Goal: Check status

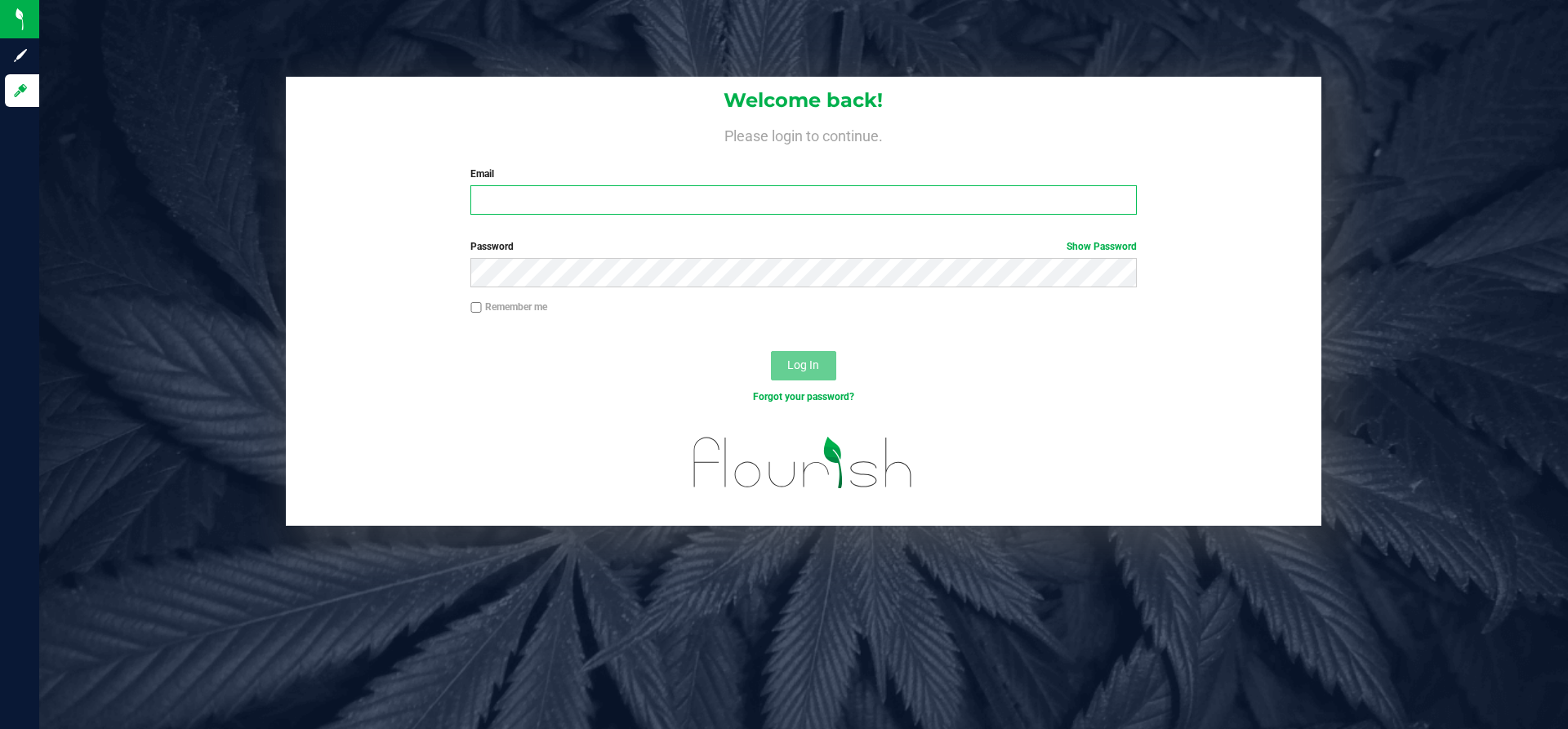
click at [580, 199] on input "Email" at bounding box center [803, 200] width 666 height 29
type input "[EMAIL_ADDRESS][DOMAIN_NAME]"
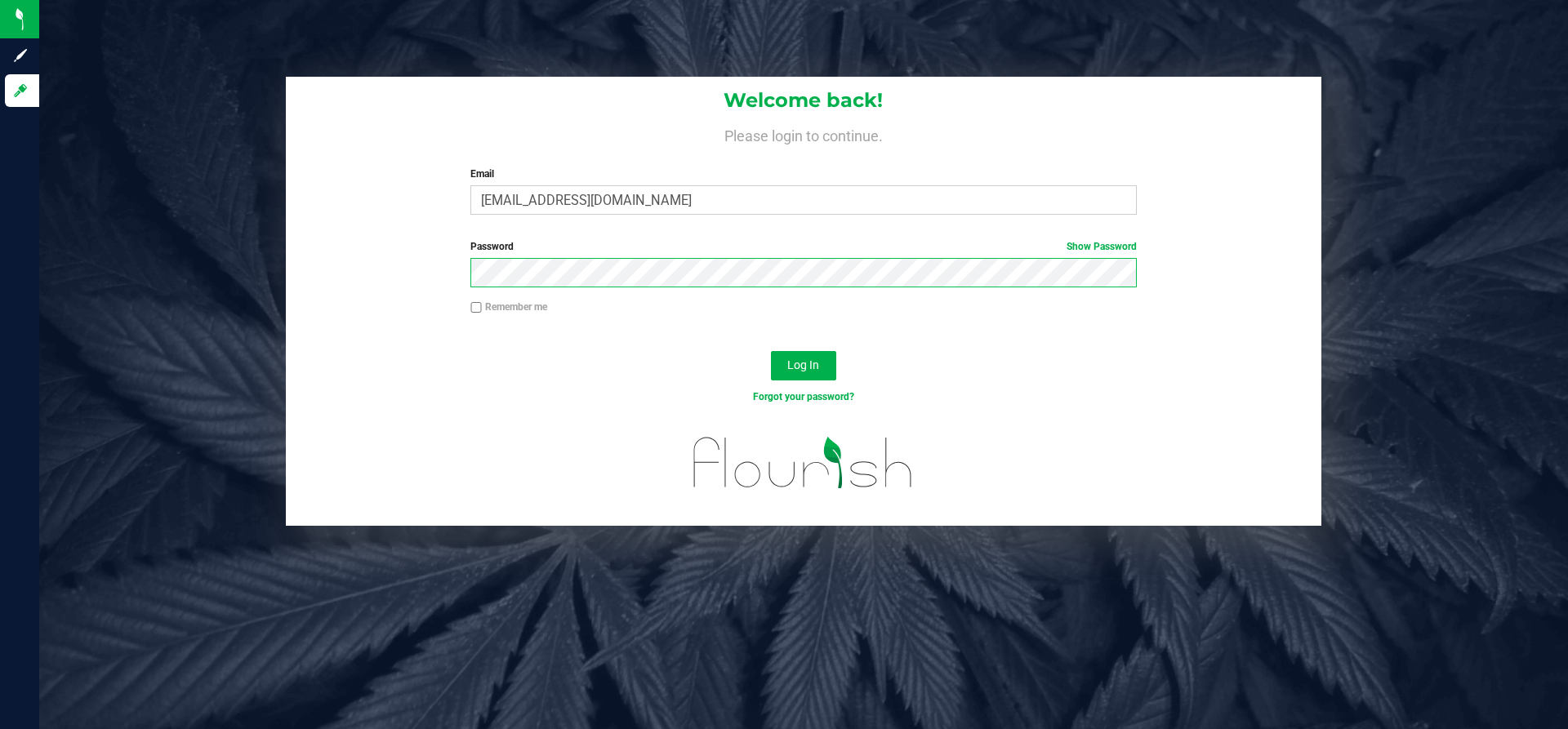
click at [771, 351] on button "Log In" at bounding box center [803, 365] width 66 height 29
click at [829, 356] on button "Log In" at bounding box center [803, 365] width 66 height 29
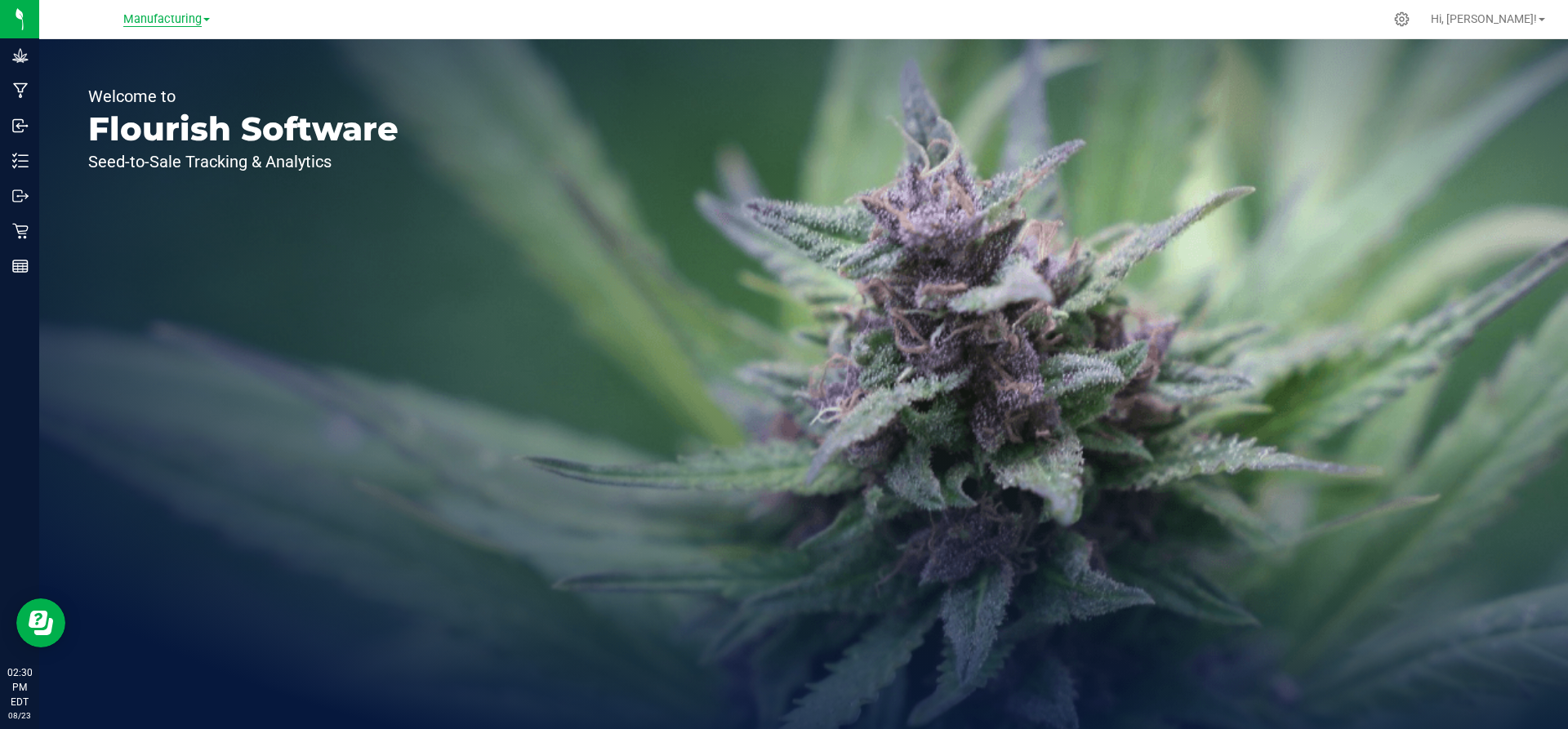
drag, startPoint x: 170, startPoint y: 17, endPoint x: 176, endPoint y: 26, distance: 10.8
click at [175, 17] on span "Manufacturing" at bounding box center [163, 19] width 78 height 14
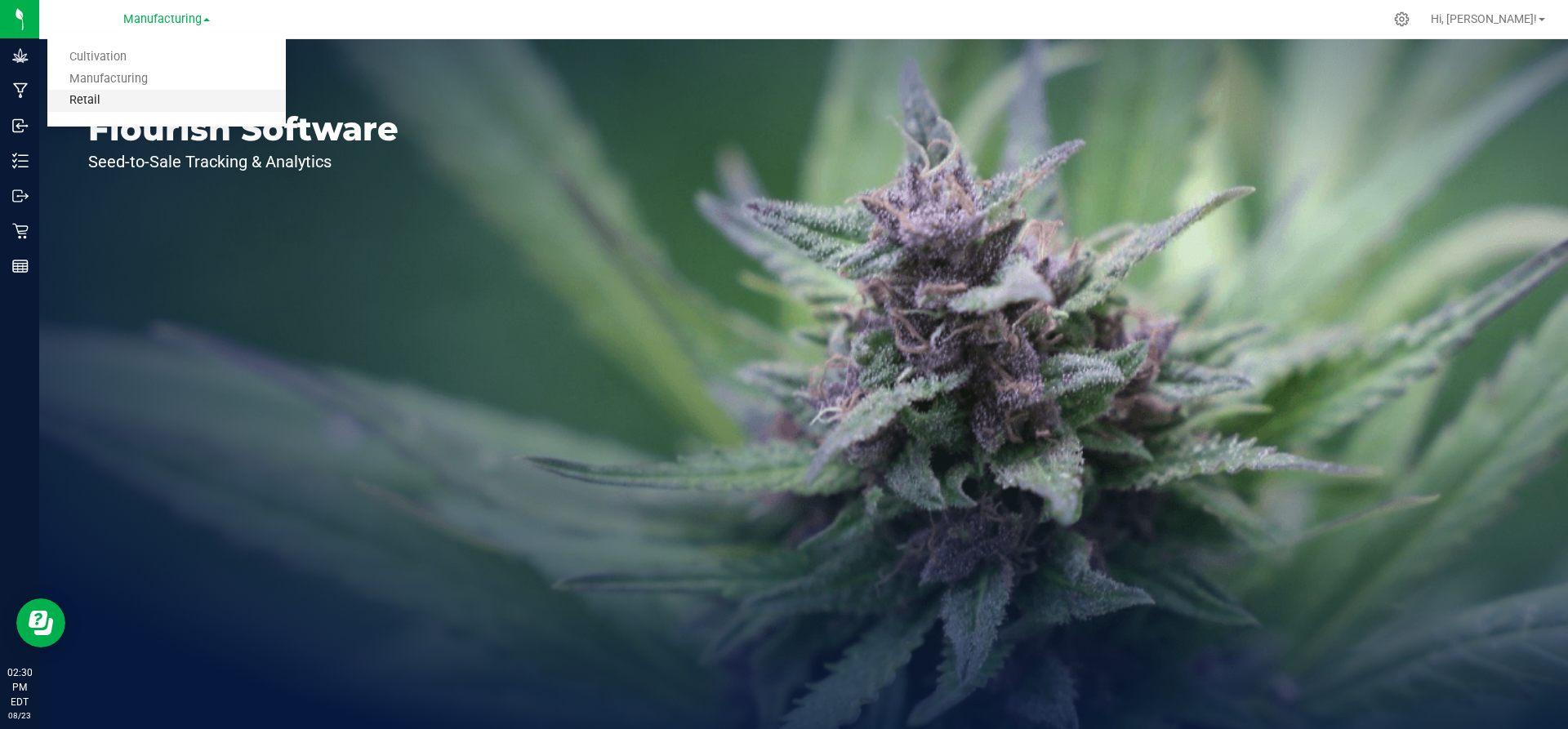
click at [165, 106] on link "Retail" at bounding box center [166, 100] width 239 height 22
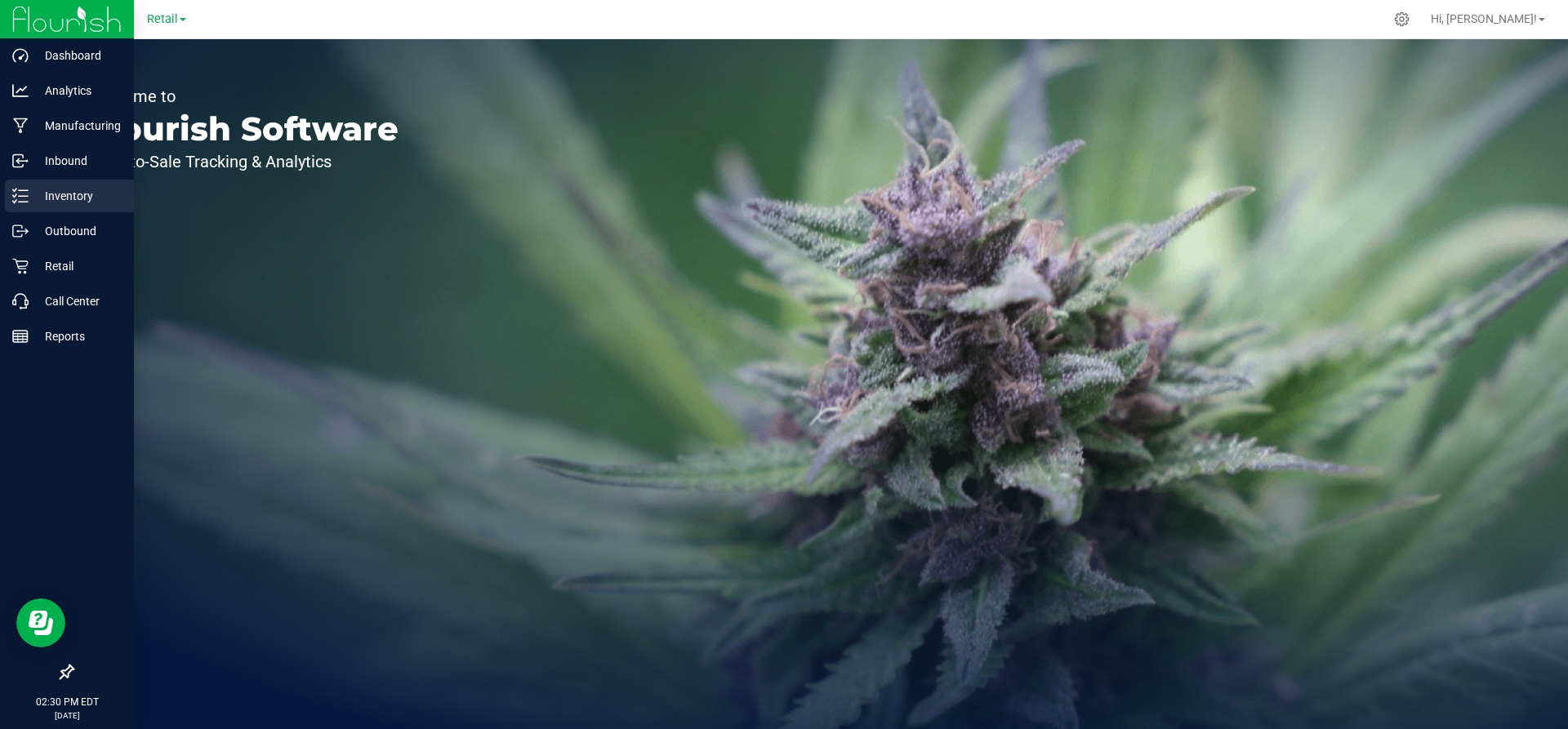
click at [31, 197] on p "Inventory" at bounding box center [77, 196] width 98 height 20
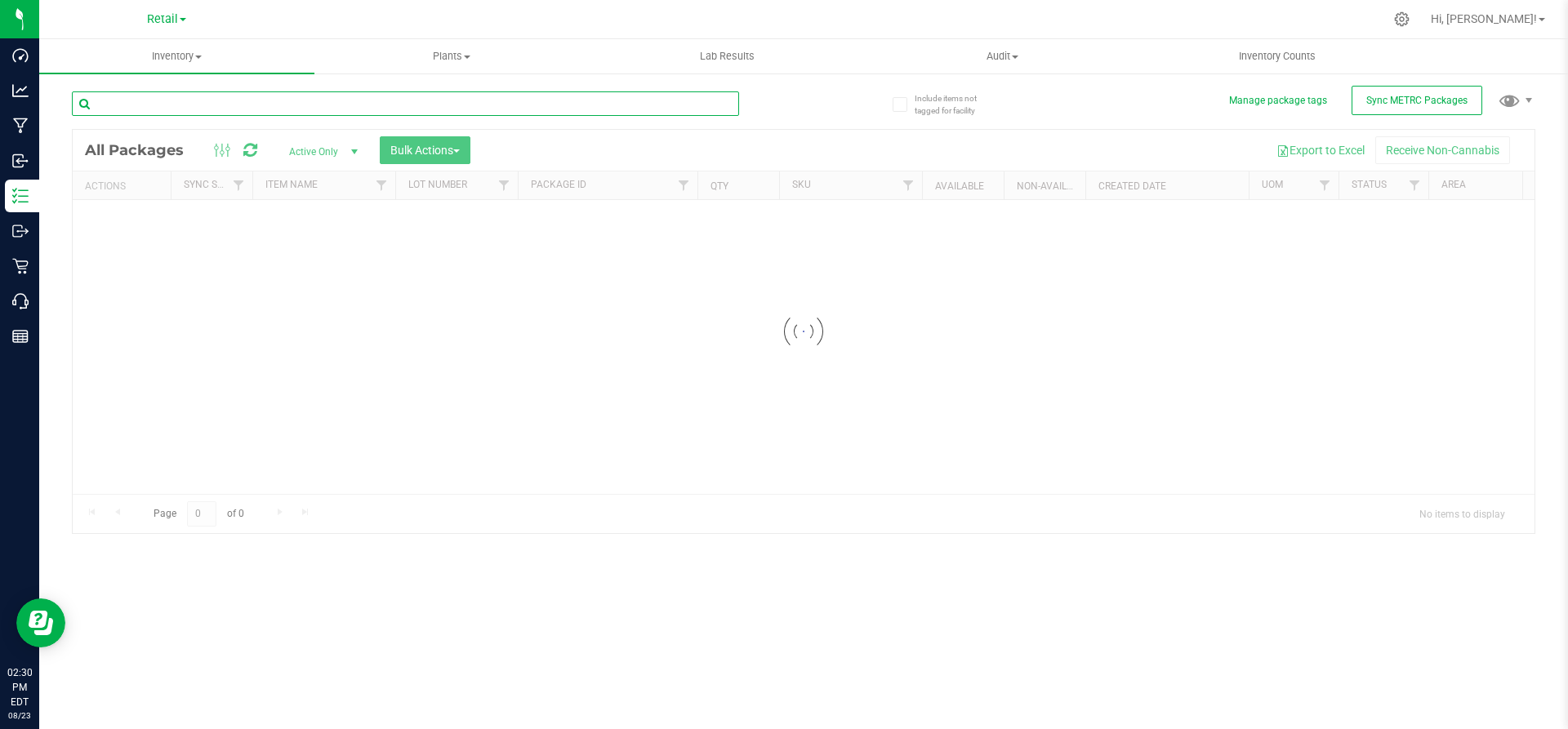
click at [332, 96] on input "text" at bounding box center [406, 104] width 668 height 25
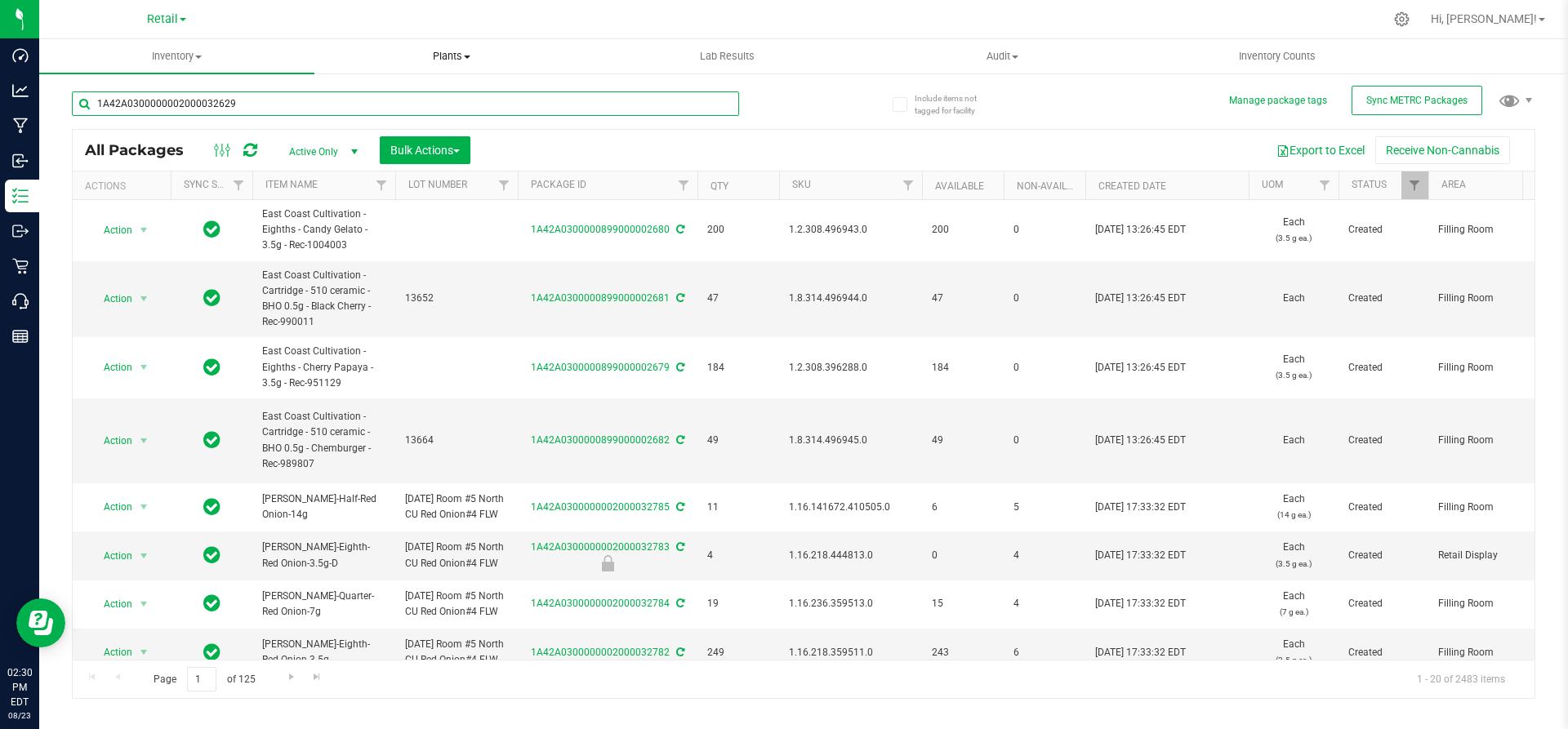
type input "1A42A0300000002000032629"
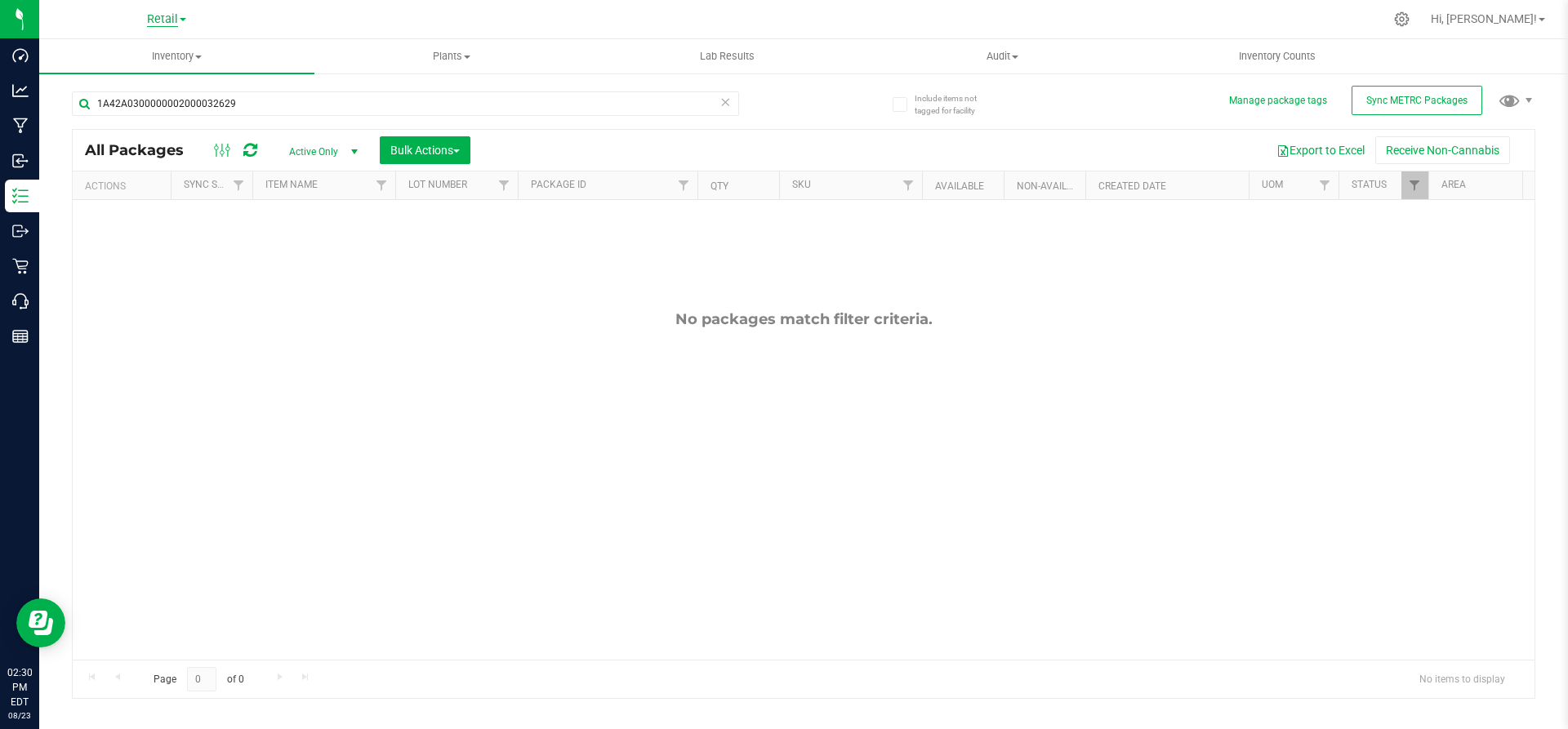
click at [165, 24] on span "Retail" at bounding box center [163, 19] width 31 height 14
click at [167, 52] on link "Cultivation" at bounding box center [166, 57] width 239 height 22
